Goal: Task Accomplishment & Management: Use online tool/utility

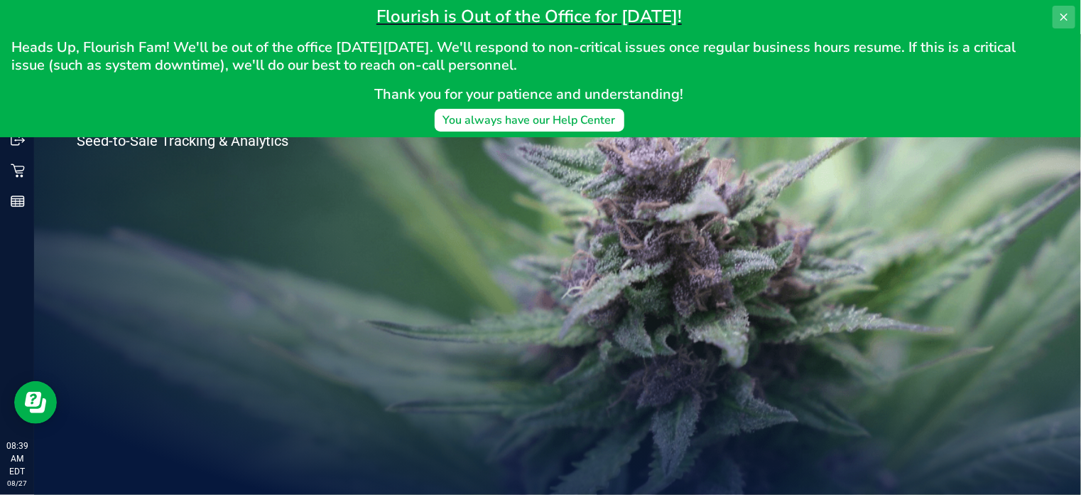
click at [1072, 22] on button at bounding box center [1064, 17] width 23 height 23
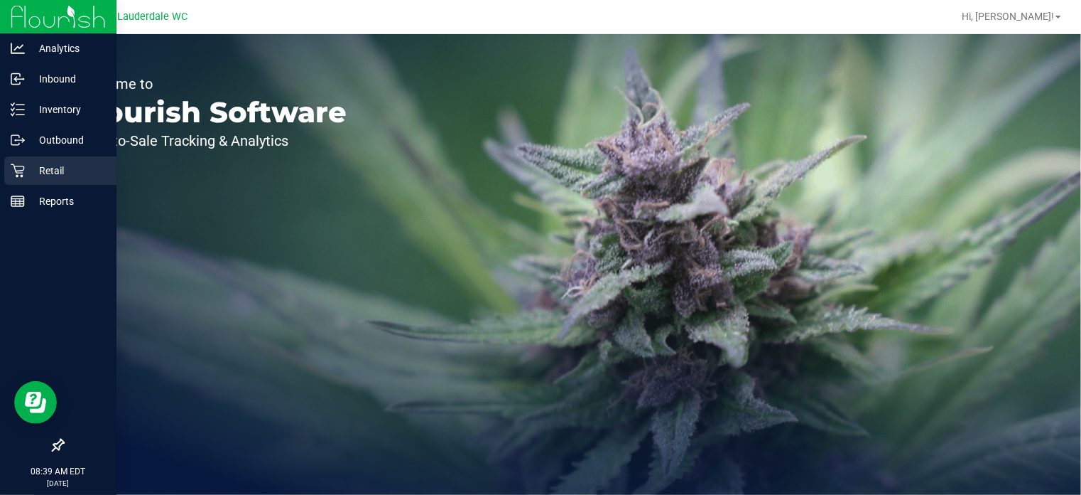
click at [31, 176] on p "Retail" at bounding box center [67, 170] width 85 height 17
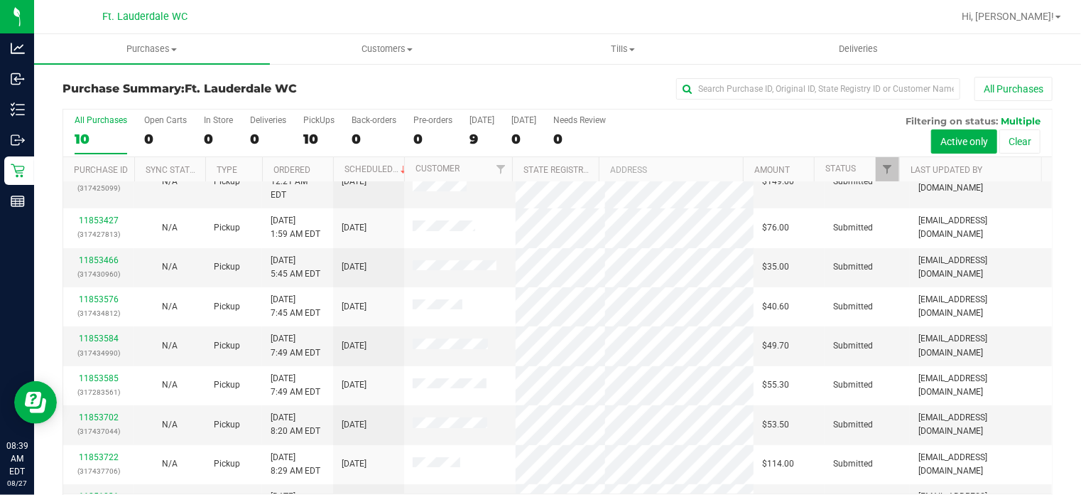
scroll to position [46, 0]
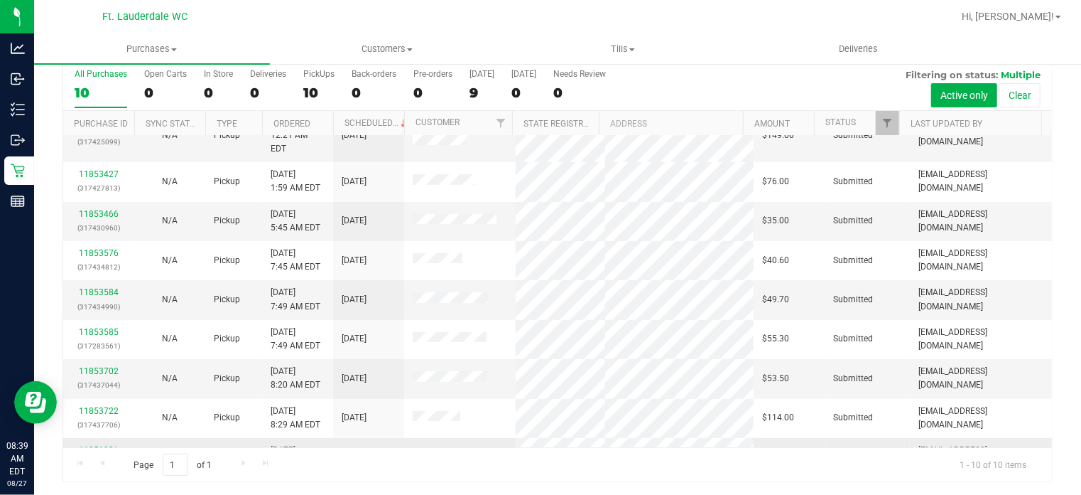
click at [96, 445] on link "11851031" at bounding box center [99, 450] width 40 height 10
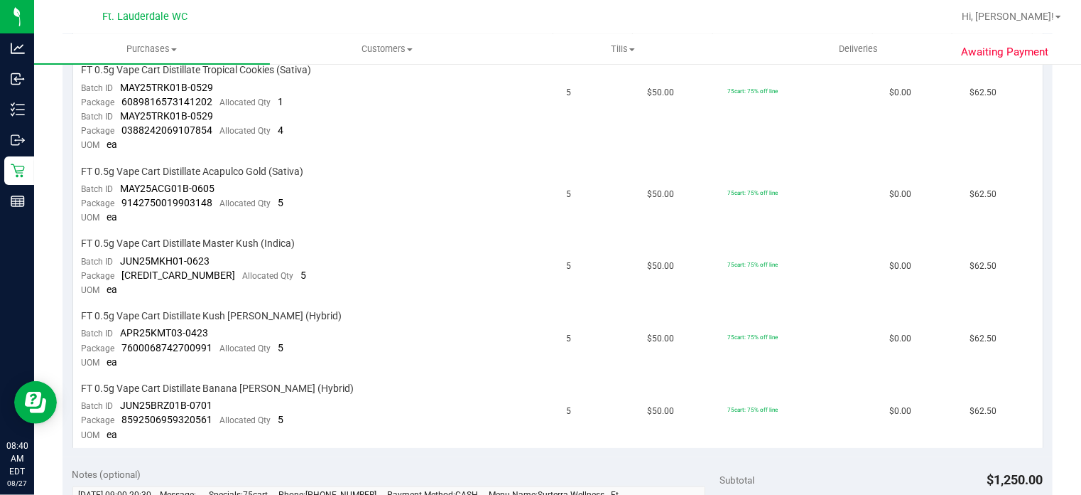
scroll to position [398, 0]
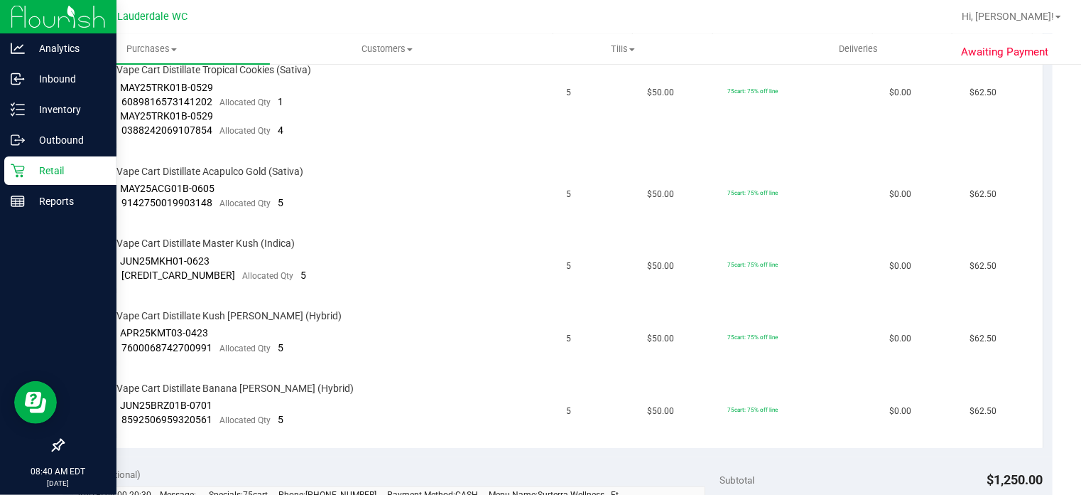
click at [28, 171] on p "Retail" at bounding box center [67, 170] width 85 height 17
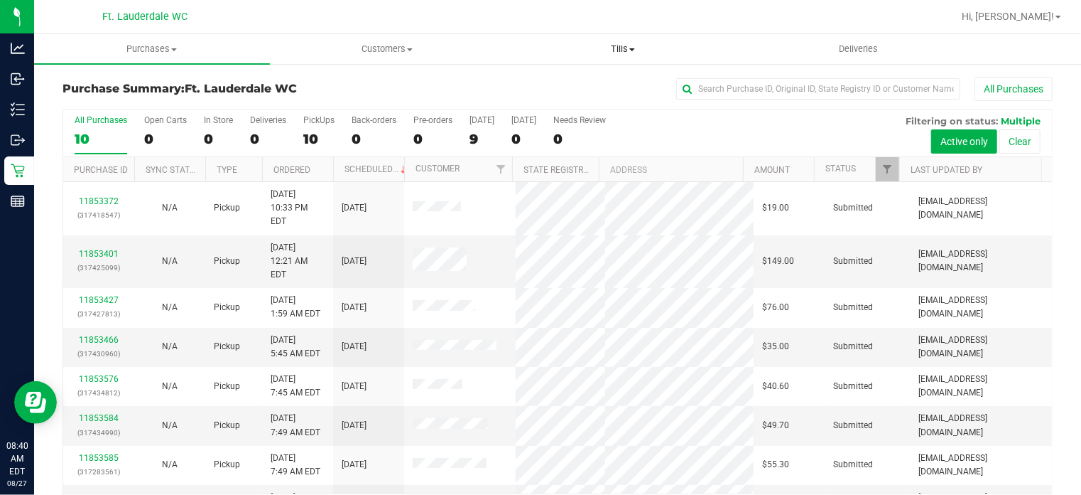
click at [617, 49] on span "Tills" at bounding box center [623, 49] width 234 height 13
click at [600, 77] on li "Manage tills" at bounding box center [623, 85] width 236 height 17
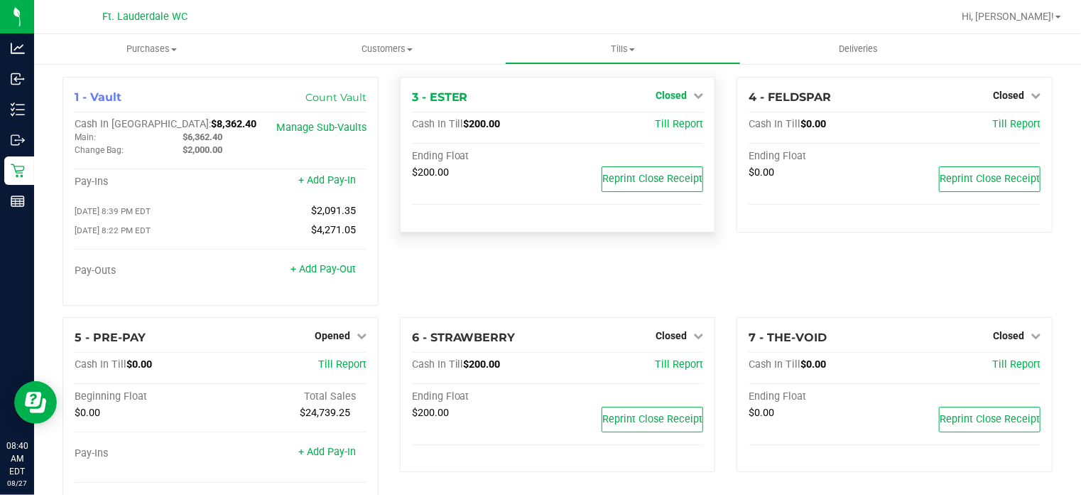
click at [666, 95] on span "Closed" at bounding box center [671, 95] width 31 height 11
click at [665, 119] on link "Open Till" at bounding box center [671, 124] width 38 height 11
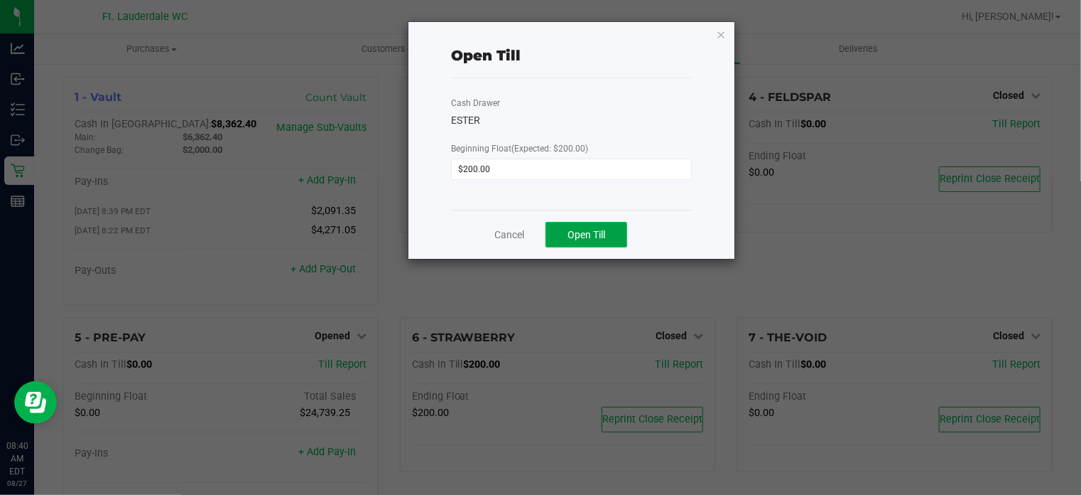
click at [608, 232] on button "Open Till" at bounding box center [587, 235] width 82 height 26
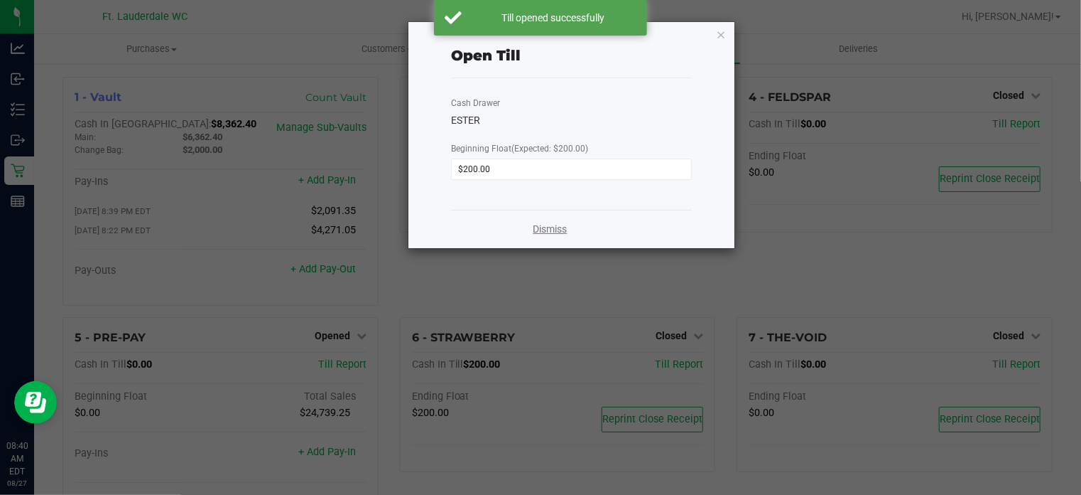
click at [562, 228] on link "Dismiss" at bounding box center [551, 229] width 34 height 15
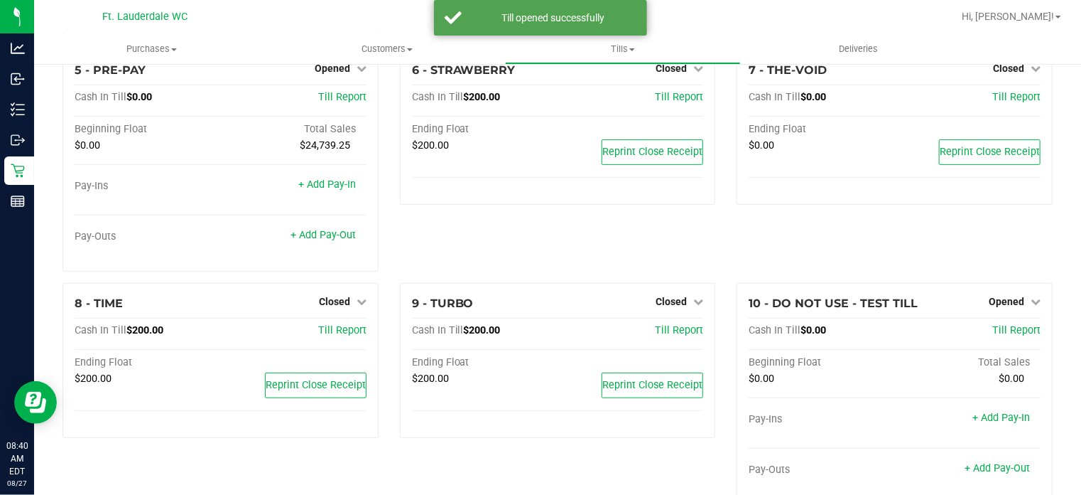
scroll to position [269, 0]
click at [674, 301] on span "Closed" at bounding box center [671, 299] width 31 height 11
click at [652, 327] on link "Open Till" at bounding box center [671, 328] width 38 height 11
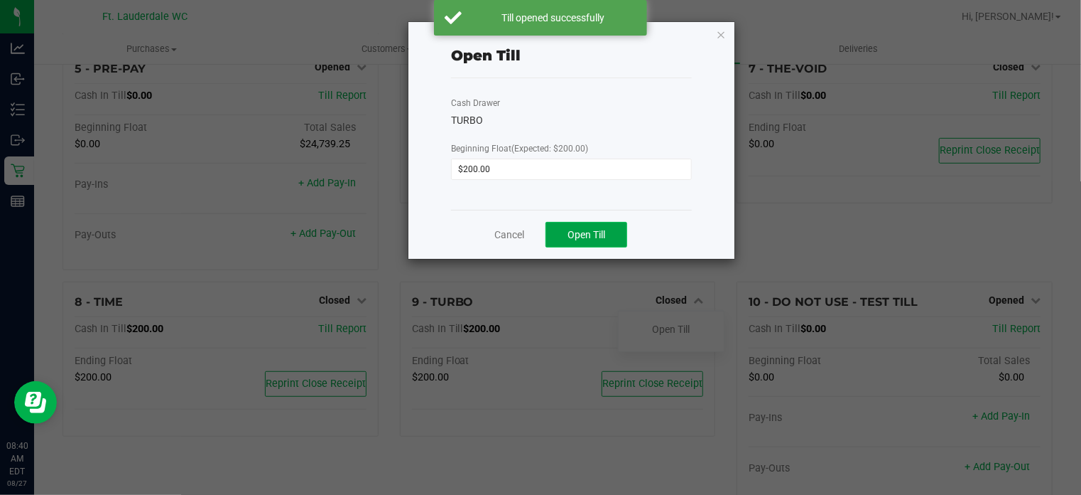
click at [585, 232] on span "Open Till" at bounding box center [587, 234] width 38 height 11
